Goal: Check status: Check status

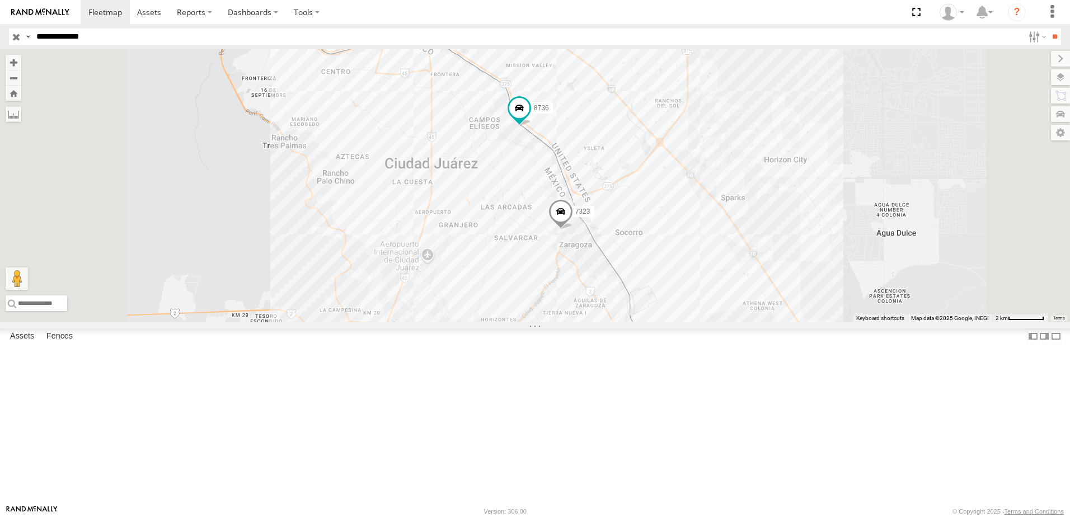
drag, startPoint x: 616, startPoint y: 266, endPoint x: 611, endPoint y: 309, distance: 43.4
click at [611, 309] on div "7323 8736 338" at bounding box center [535, 185] width 1070 height 273
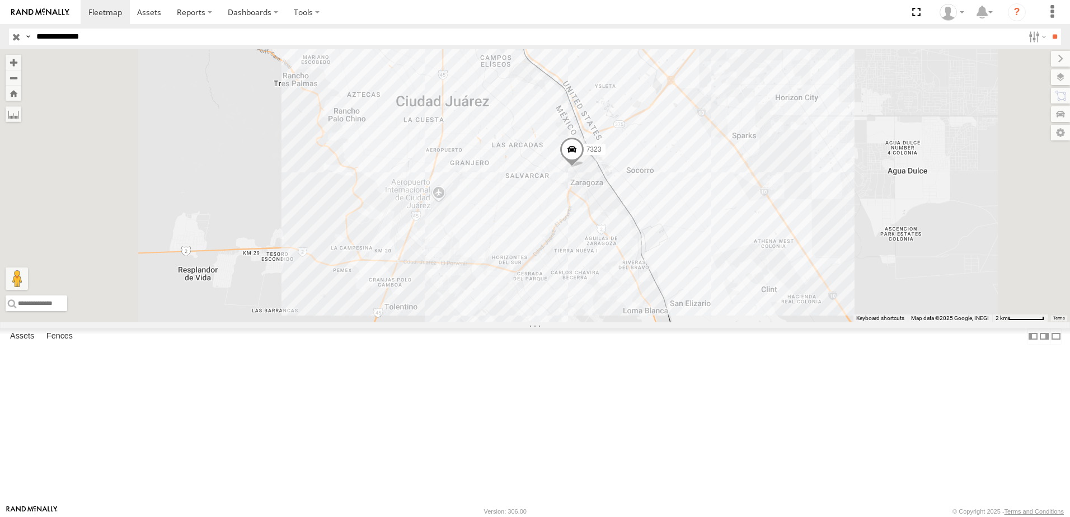
drag, startPoint x: 660, startPoint y: 201, endPoint x: 189, endPoint y: 110, distance: 479.2
click at [577, 216] on div "7323 8736 338" at bounding box center [535, 185] width 1070 height 273
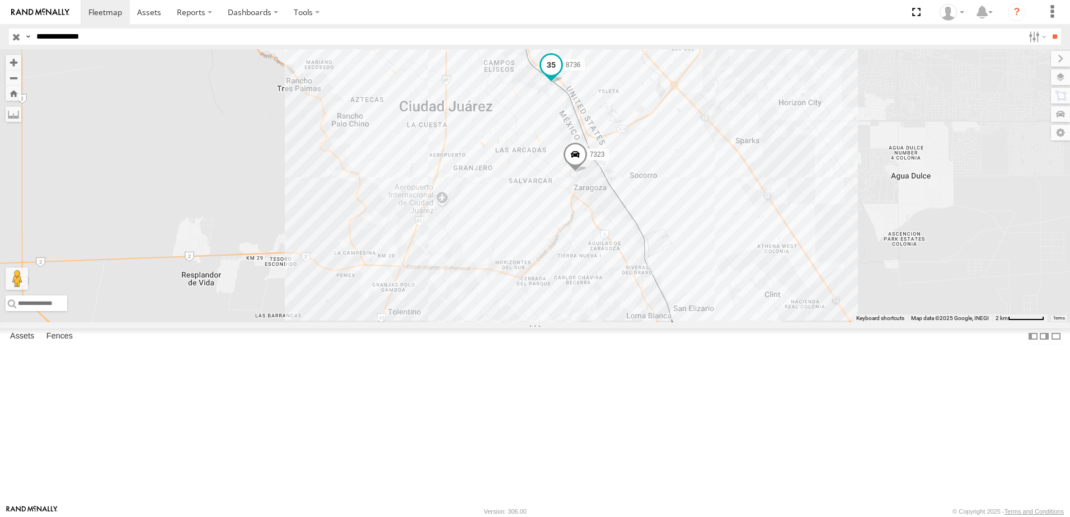
click at [561, 75] on span at bounding box center [551, 65] width 20 height 20
click at [544, 53] on link at bounding box center [529, 47] width 29 height 11
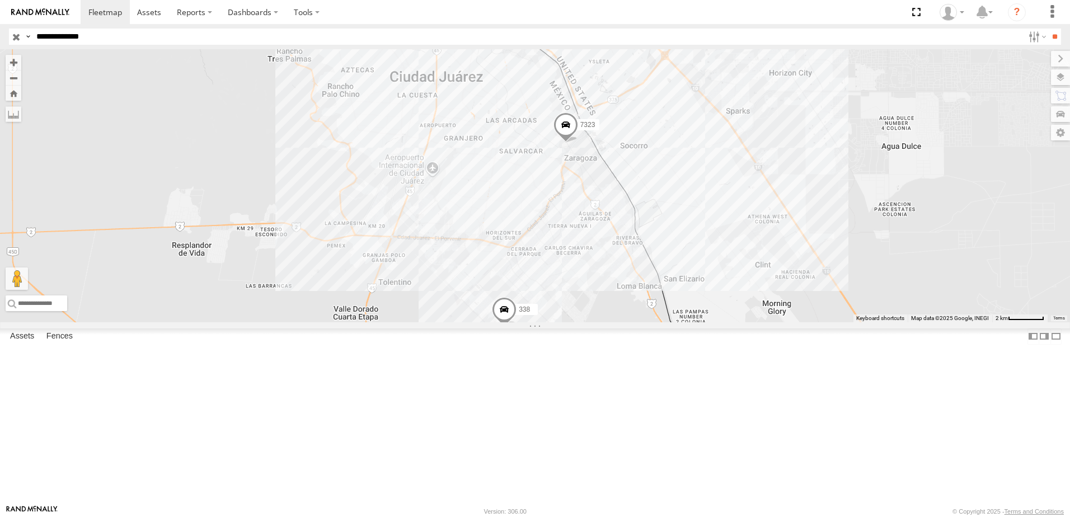
drag, startPoint x: 372, startPoint y: 302, endPoint x: 368, endPoint y: 272, distance: 30.5
click at [372, 302] on div "7323 8736 338" at bounding box center [535, 185] width 1070 height 273
